Goal: Task Accomplishment & Management: Use online tool/utility

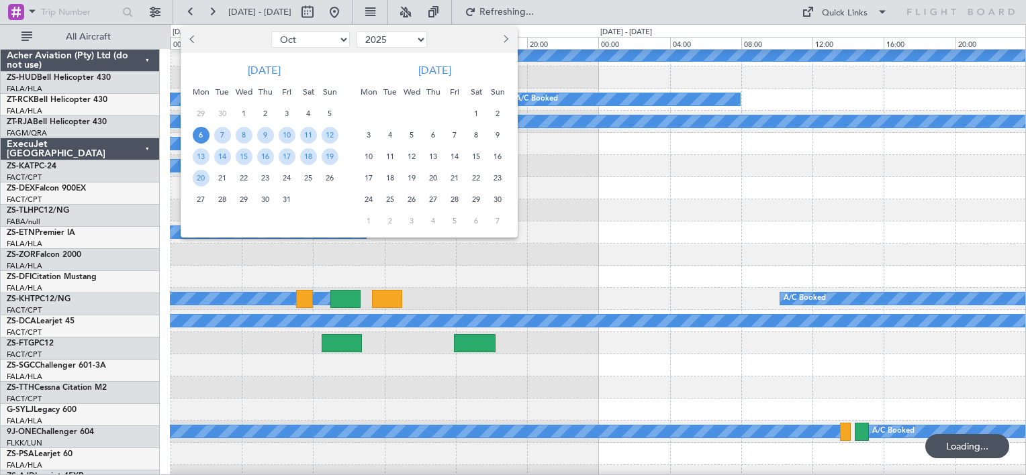
select select "10"
select select "2025"
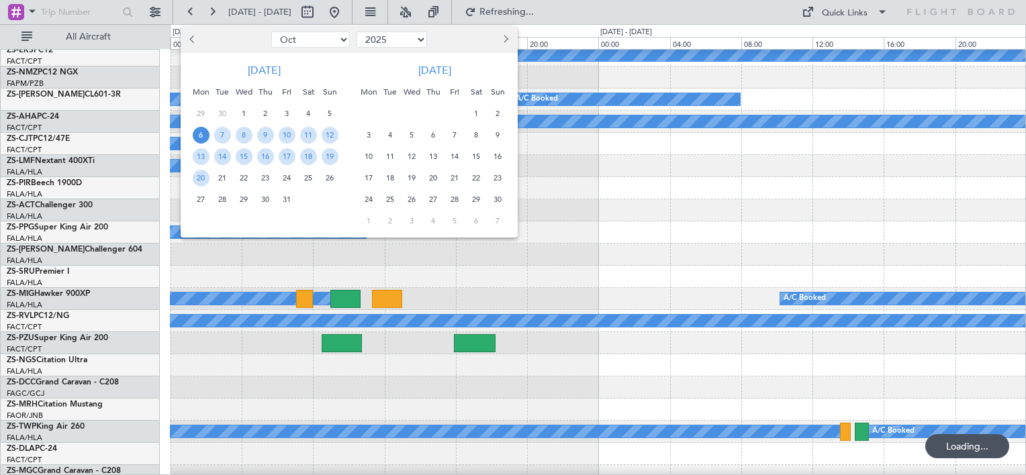
click at [605, 264] on div at bounding box center [513, 237] width 1026 height 475
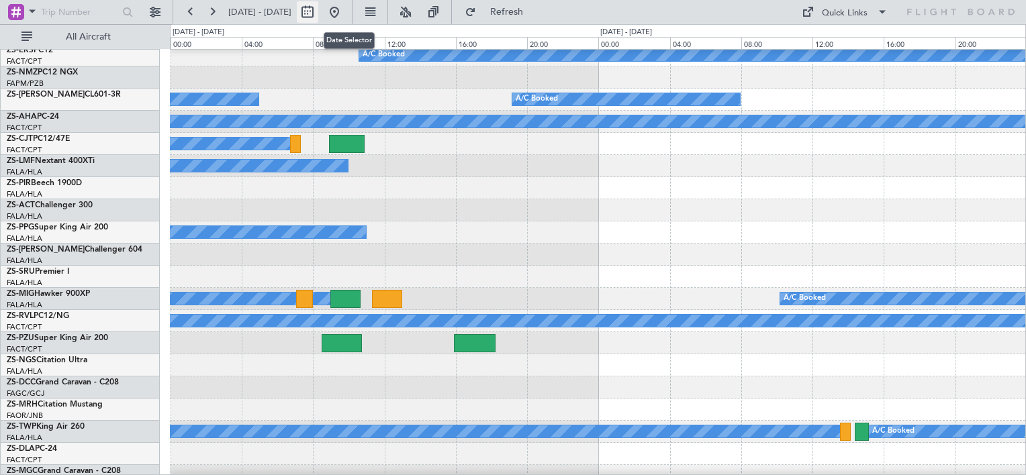
click at [318, 17] on button at bounding box center [307, 11] width 21 height 21
select select "10"
select select "2025"
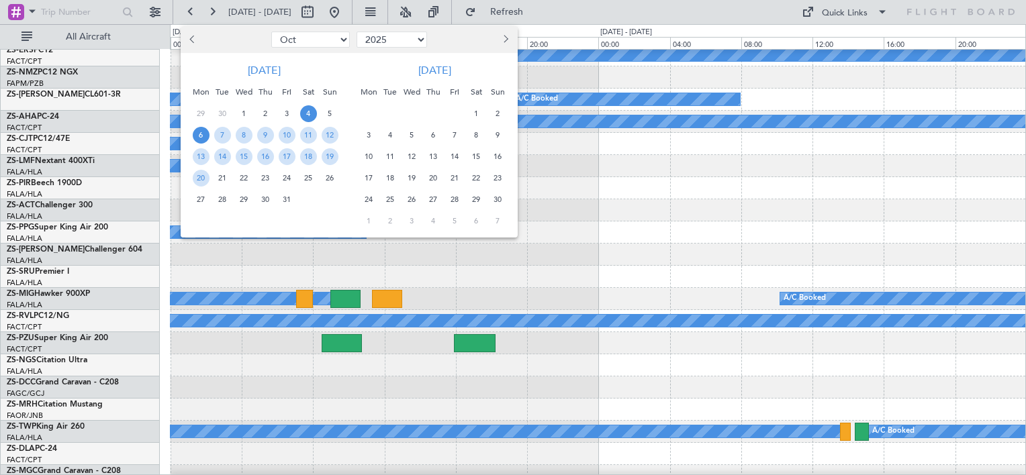
click at [307, 112] on span "4" at bounding box center [308, 113] width 17 height 17
click at [324, 110] on span "5" at bounding box center [329, 113] width 17 height 17
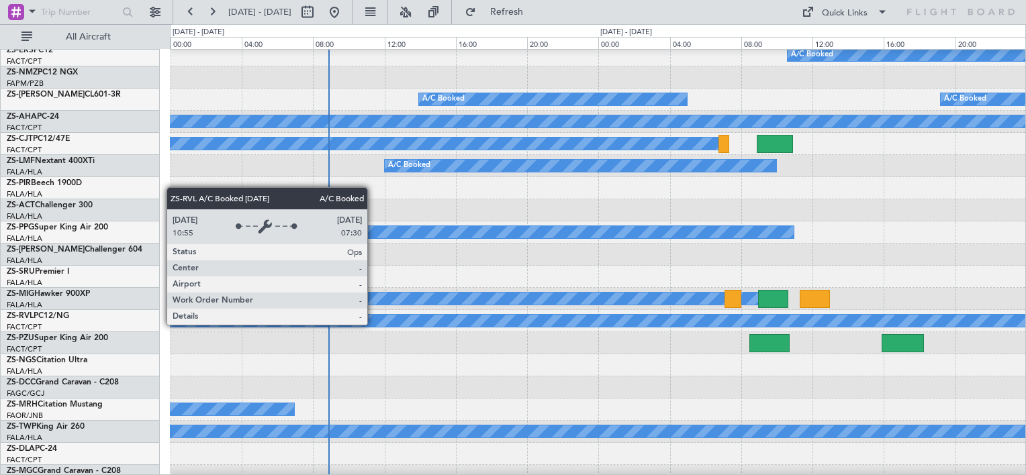
scroll to position [805, 0]
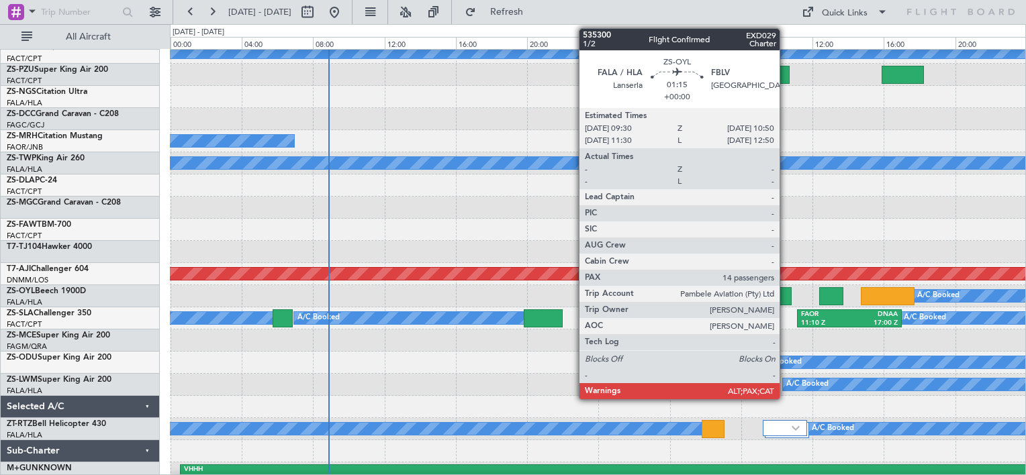
click at [785, 297] on div at bounding box center [779, 296] width 24 height 18
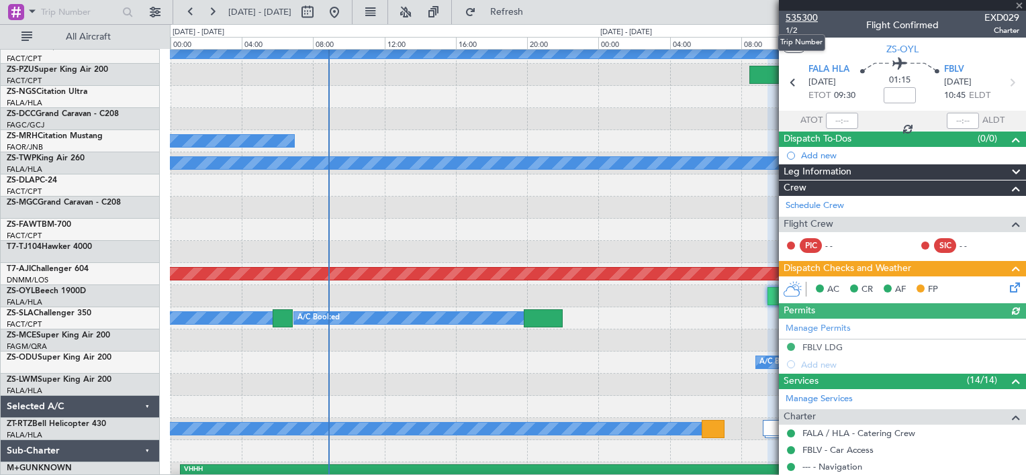
click at [804, 16] on span "535300" at bounding box center [801, 18] width 32 height 14
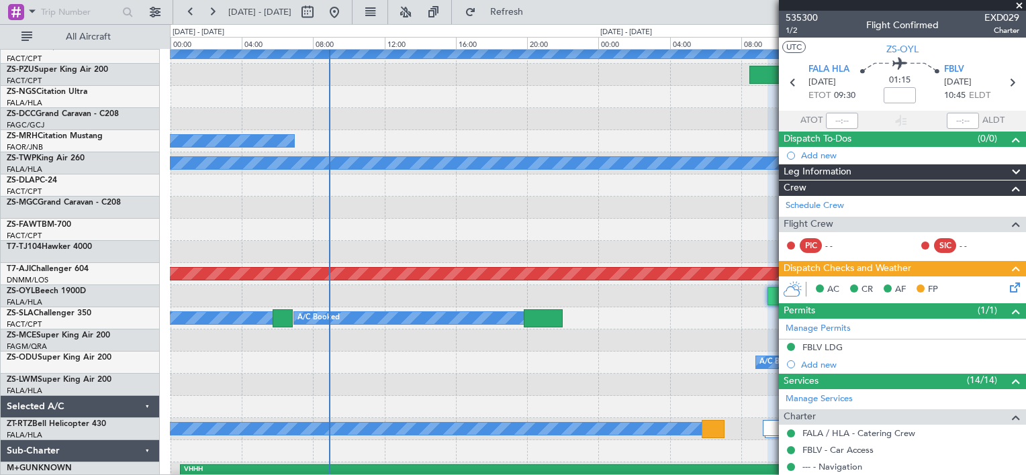
click at [1017, 2] on span at bounding box center [1018, 6] width 13 height 12
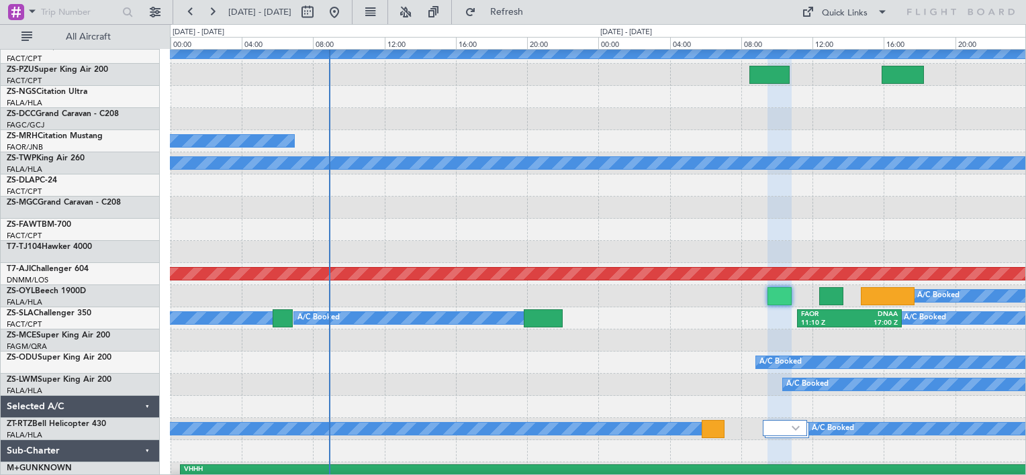
type input "0"
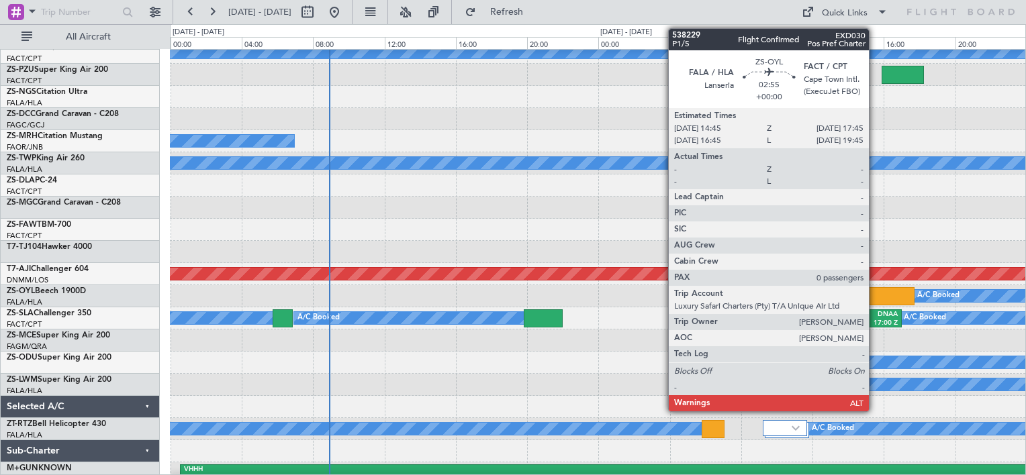
click at [875, 297] on div at bounding box center [887, 296] width 54 height 18
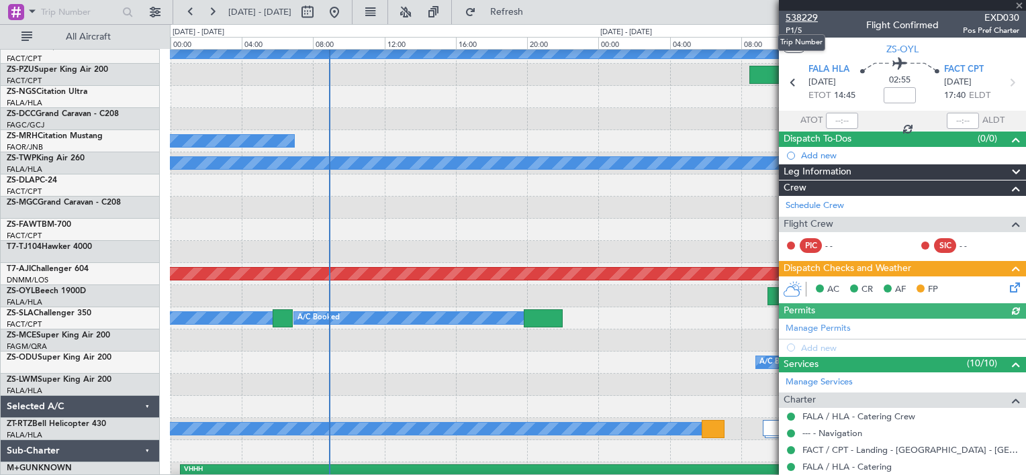
click at [798, 18] on span "538229" at bounding box center [801, 18] width 32 height 14
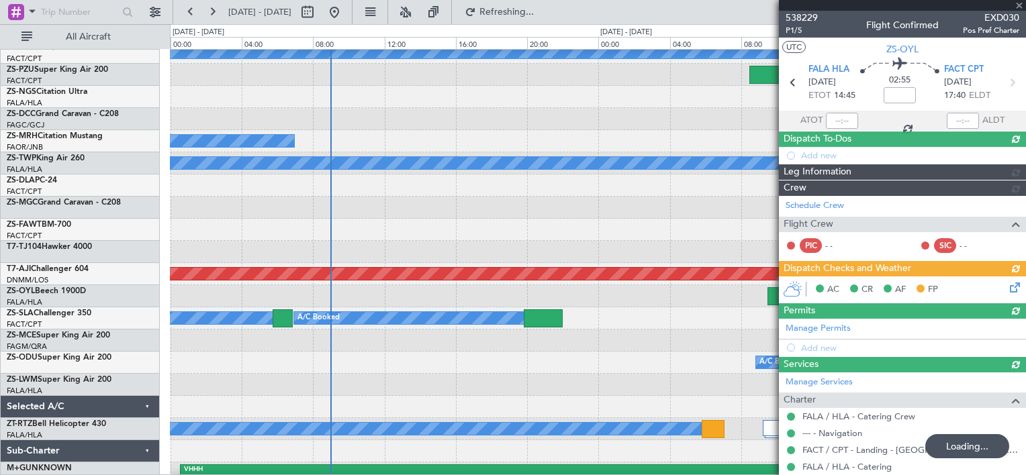
click at [1020, 6] on div at bounding box center [902, 5] width 247 height 11
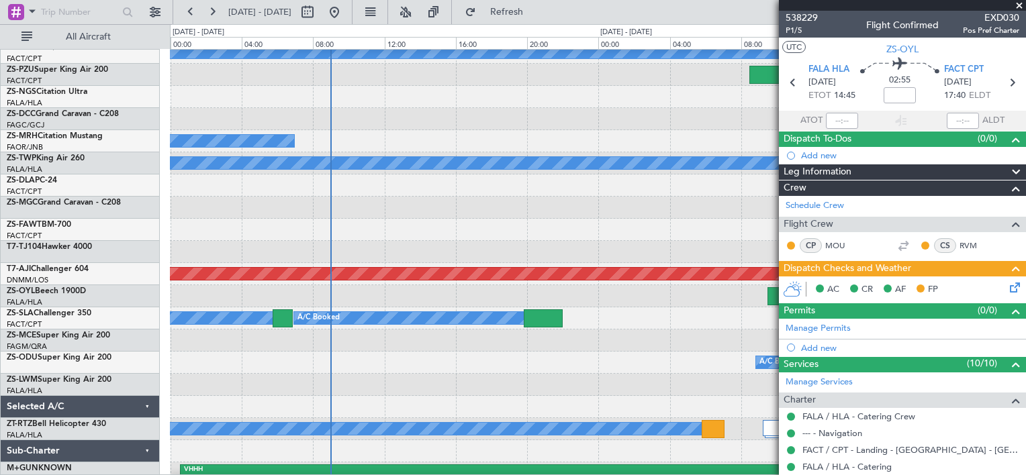
click at [1017, 5] on span at bounding box center [1018, 6] width 13 height 12
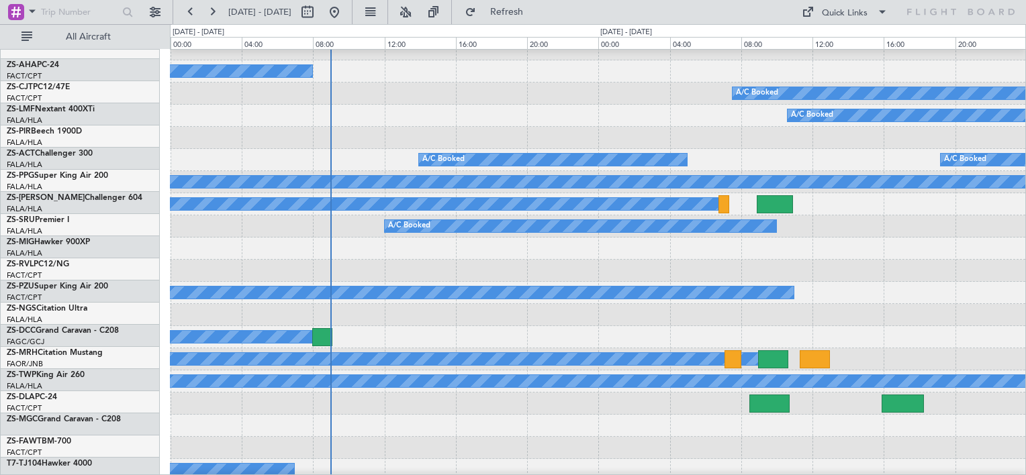
scroll to position [470, 0]
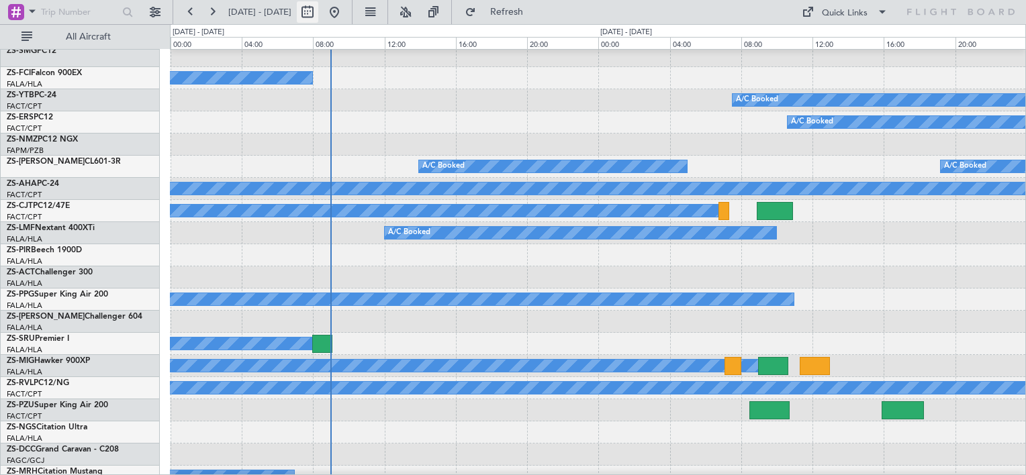
click at [318, 12] on button at bounding box center [307, 11] width 21 height 21
select select "10"
select select "2025"
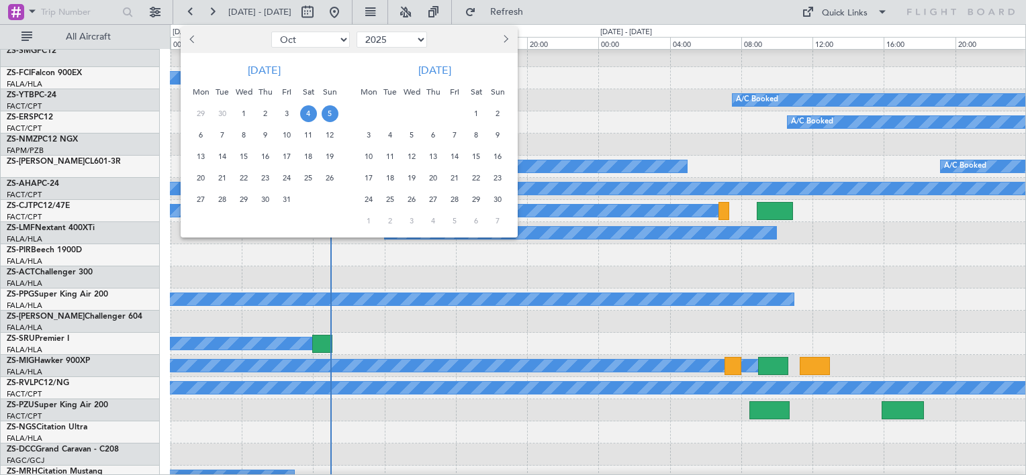
click at [198, 137] on span "6" at bounding box center [201, 135] width 17 height 17
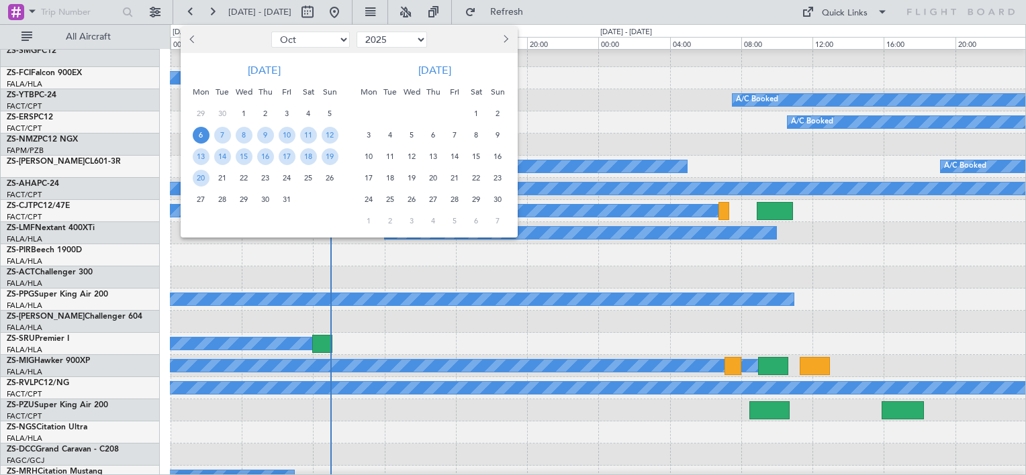
click at [198, 137] on span "6" at bounding box center [201, 135] width 17 height 17
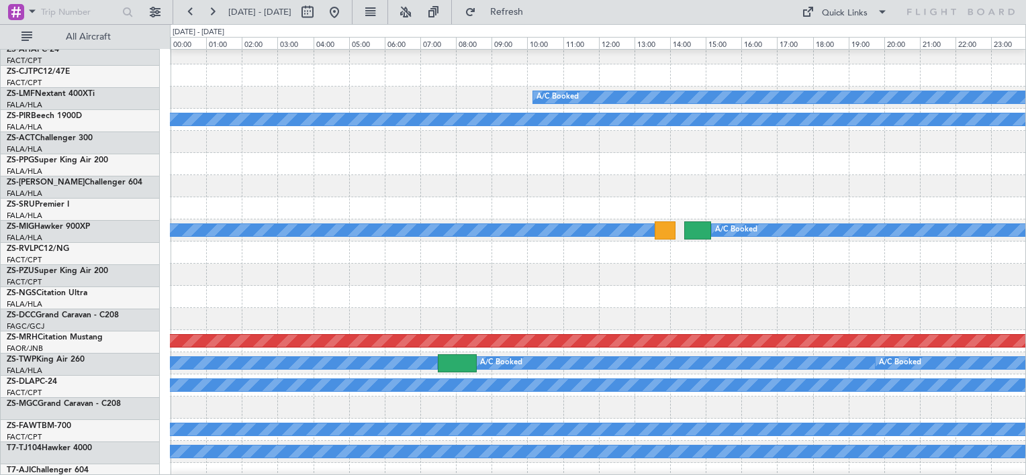
scroll to position [738, 0]
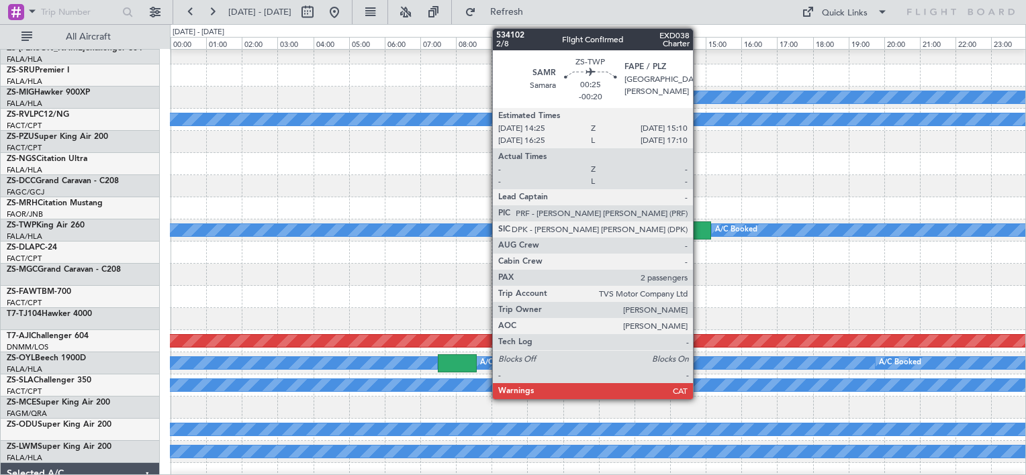
click at [699, 231] on div at bounding box center [697, 230] width 27 height 18
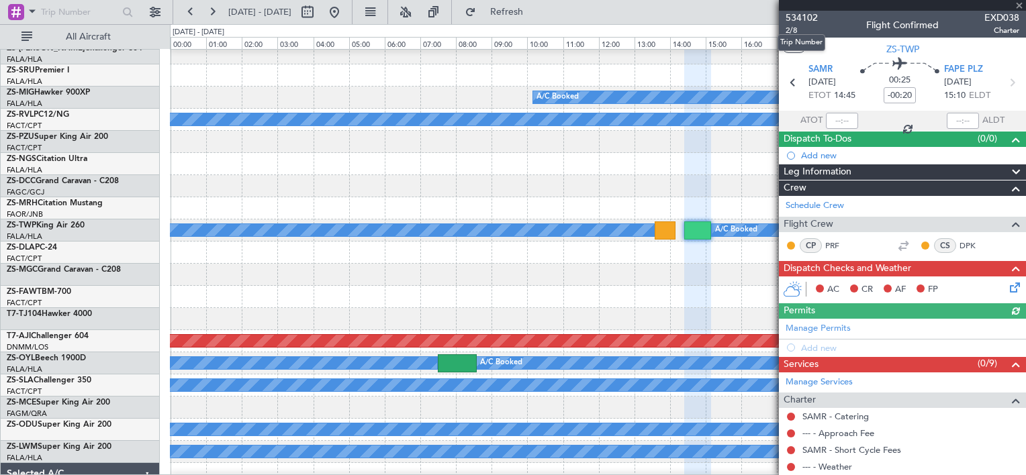
click at [803, 18] on span "534102" at bounding box center [801, 18] width 32 height 14
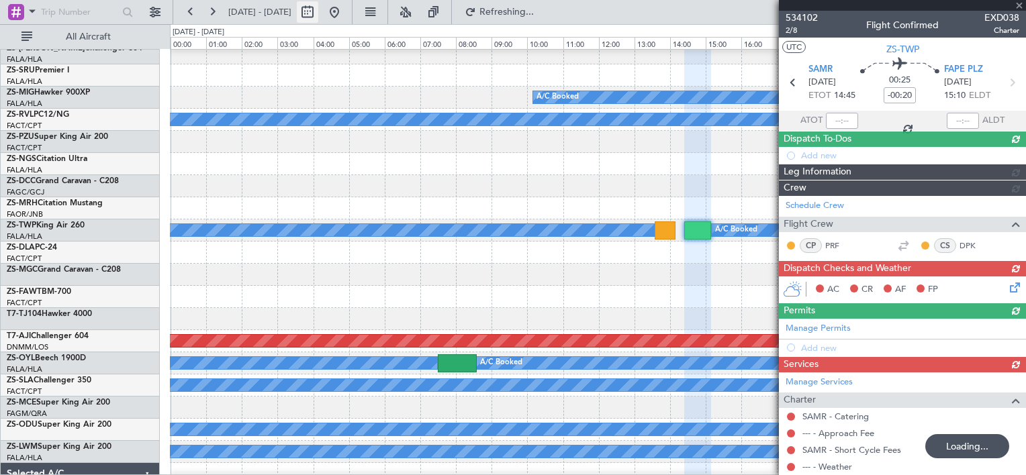
click at [318, 16] on button at bounding box center [307, 11] width 21 height 21
select select "10"
select select "2025"
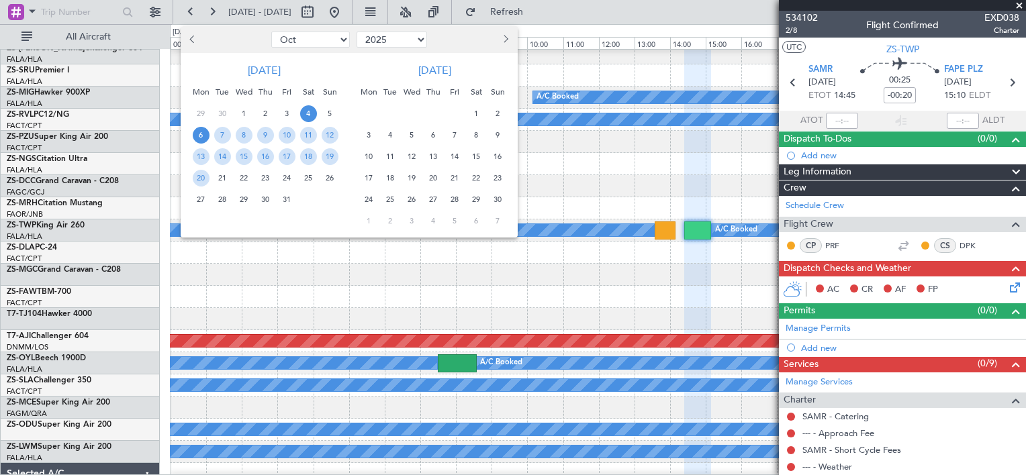
click at [309, 116] on span "4" at bounding box center [308, 113] width 17 height 17
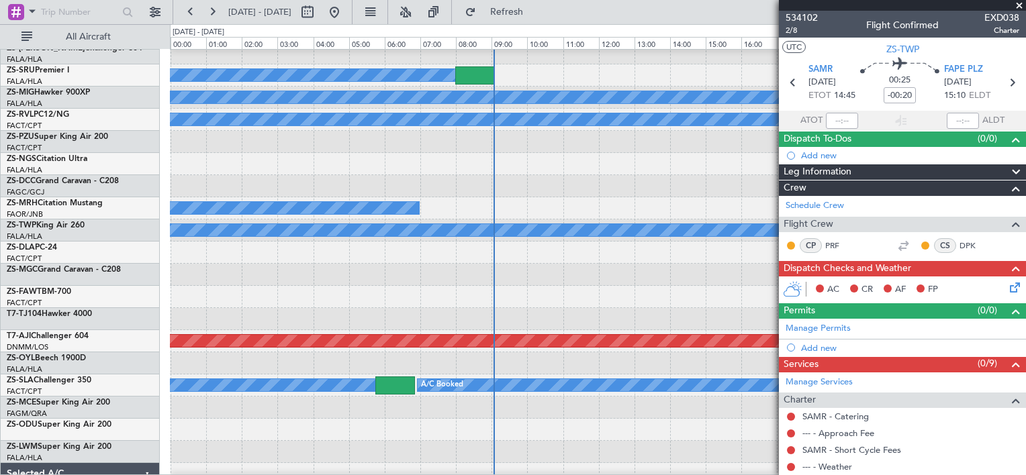
click at [1022, 5] on span at bounding box center [1018, 6] width 13 height 12
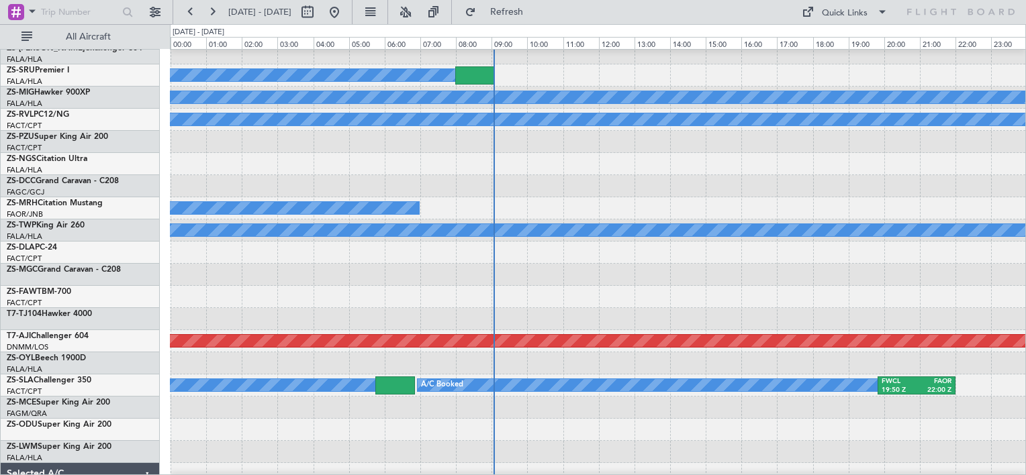
type input "0"
